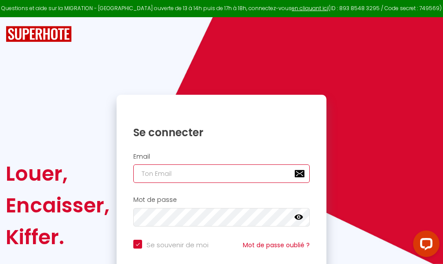
click at [227, 172] on input "email" at bounding box center [221, 173] width 177 height 18
type input "m"
checkbox input "true"
type input "ma"
checkbox input "true"
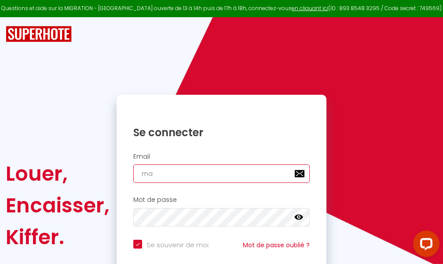
type input "mar"
checkbox input "true"
type input "marc"
checkbox input "true"
type input "marcd"
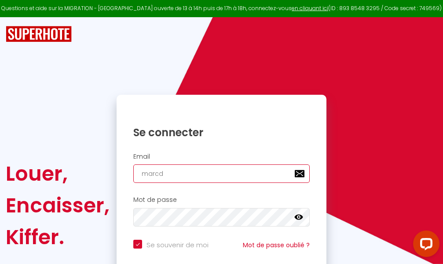
checkbox input "true"
type input "marcdp"
checkbox input "true"
type input "marcdpo"
checkbox input "true"
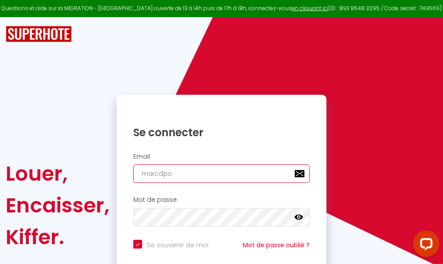
type input "marcdpoz"
checkbox input "true"
type input "marcdpoz."
checkbox input "true"
type input "marcdpoz.l"
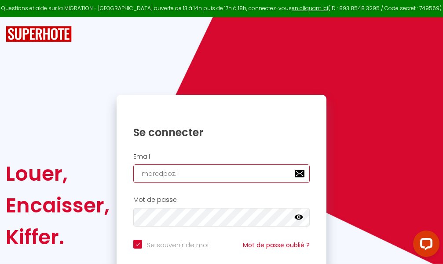
checkbox input "true"
type input "marcdpoz.lo"
checkbox input "true"
type input "marcdpoz.loc"
checkbox input "true"
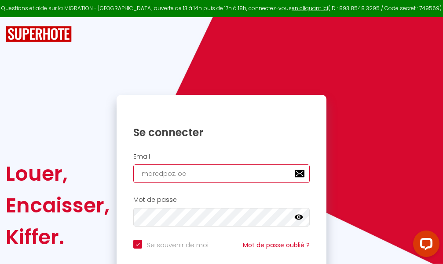
type input "marcdpoz.loca"
checkbox input "true"
type input "marcdpoz.locat"
checkbox input "true"
type input "marcdpoz.locati"
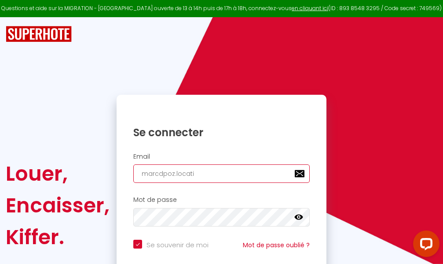
checkbox input "true"
type input "marcdpoz.locatio"
checkbox input "true"
type input "marcdpoz.location"
checkbox input "true"
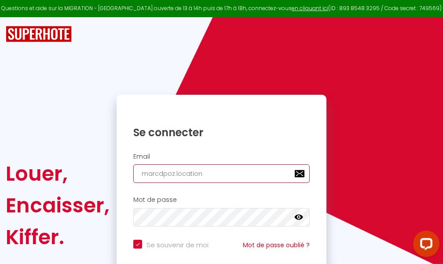
type input "marcdpoz.location@"
checkbox input "true"
type input "marcdpoz.location@g"
checkbox input "true"
type input "marcdpoz.location@gm"
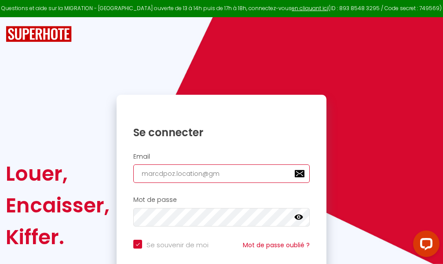
checkbox input "true"
type input "marcdpoz.location@gma"
checkbox input "true"
type input "marcdpoz.location@gmai"
checkbox input "true"
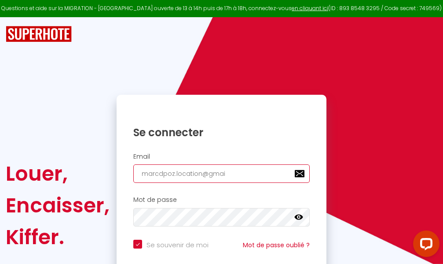
type input "[EMAIL_ADDRESS]"
checkbox input "true"
type input "[EMAIL_ADDRESS]."
checkbox input "true"
type input "marcdpoz.location@gmail.c"
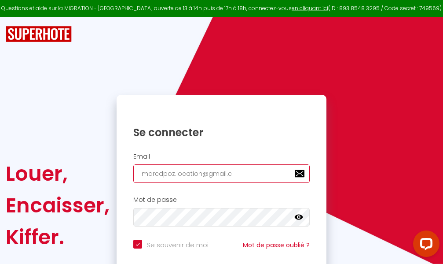
checkbox input "true"
type input "[EMAIL_ADDRESS][DOMAIN_NAME]"
checkbox input "true"
type input "[EMAIL_ADDRESS][DOMAIN_NAME]"
checkbox input "true"
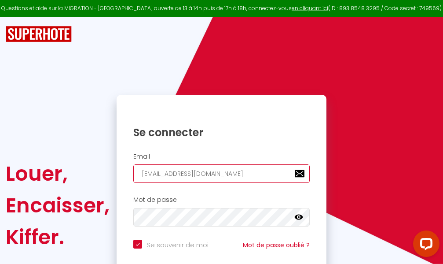
type input "[EMAIL_ADDRESS][DOMAIN_NAME]"
